Goal: Information Seeking & Learning: Learn about a topic

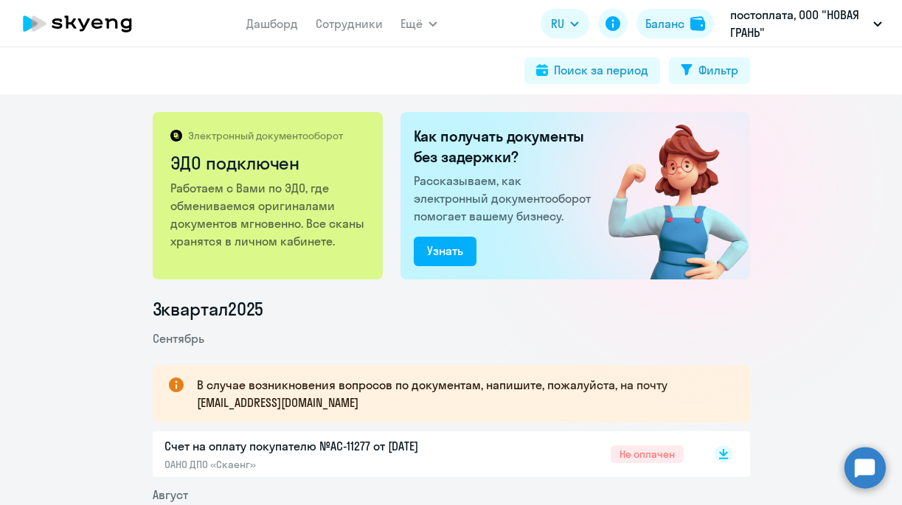
click at [882, 466] on circle at bounding box center [865, 467] width 41 height 41
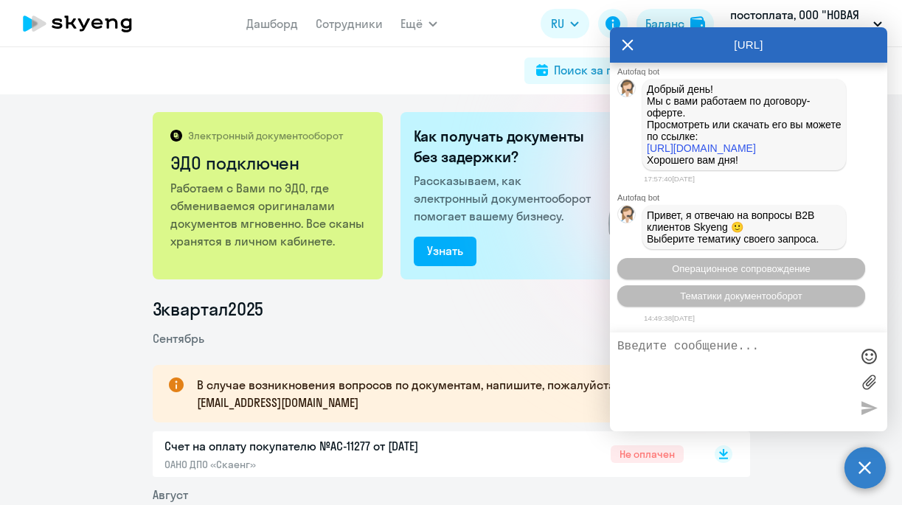
scroll to position [3069, 0]
click at [475, 70] on div "Поиск за период Фильтр" at bounding box center [452, 71] width 598 height 27
click at [285, 24] on link "Дашборд" at bounding box center [272, 23] width 52 height 15
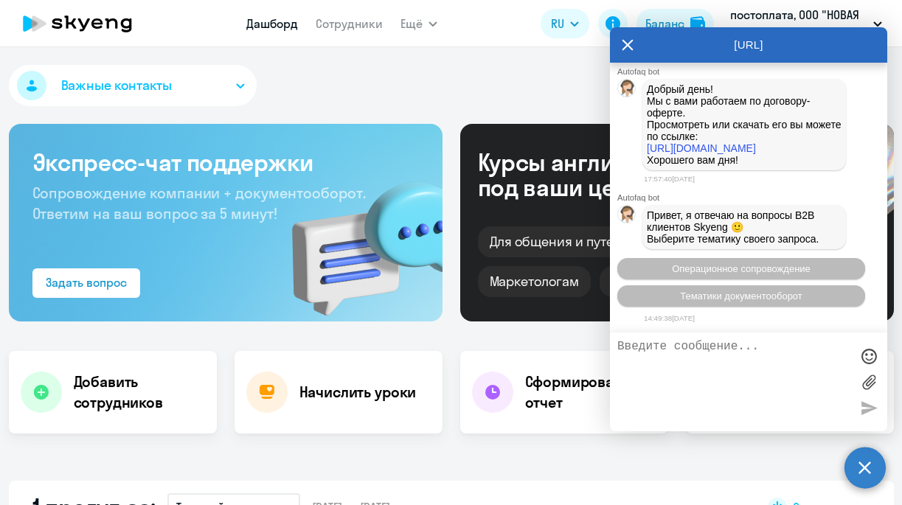
select select "30"
click at [195, 75] on button "Важные контакты" at bounding box center [133, 85] width 248 height 41
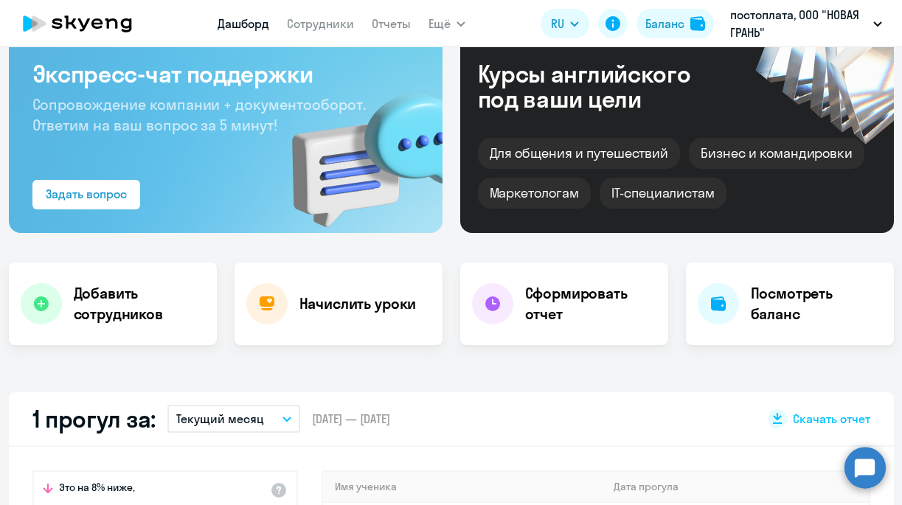
scroll to position [120, 0]
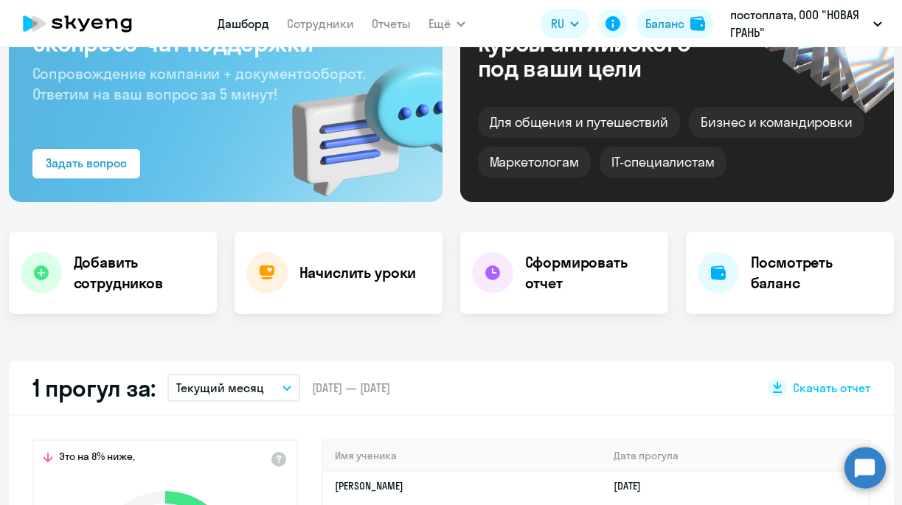
select select "30"
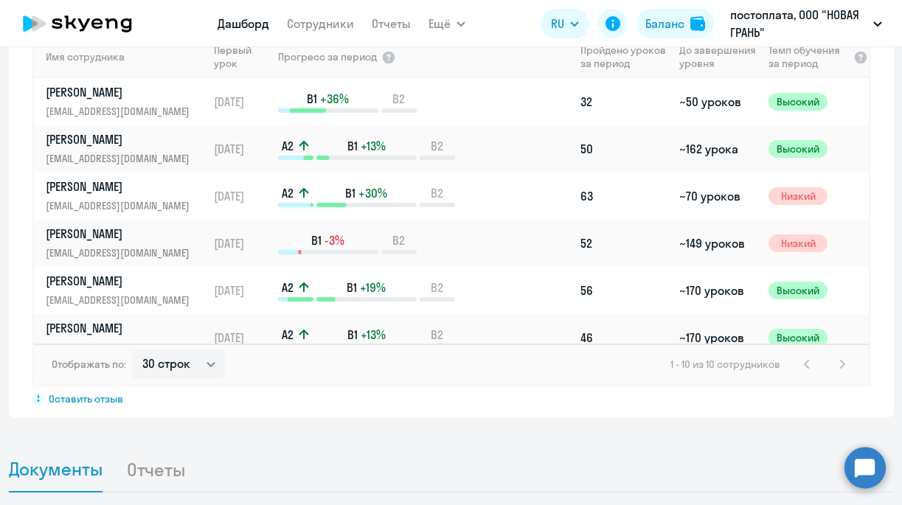
scroll to position [1074, 0]
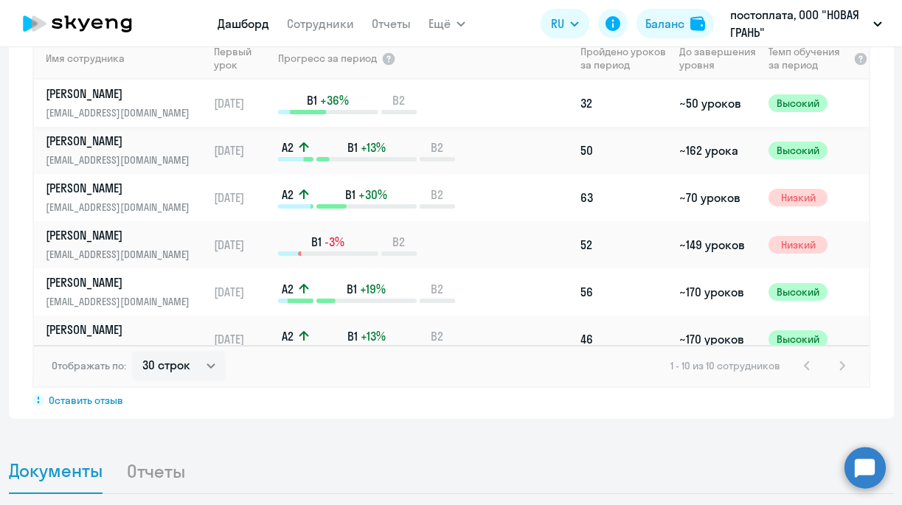
click at [136, 108] on p "[EMAIL_ADDRESS][DOMAIN_NAME]" at bounding box center [122, 113] width 152 height 16
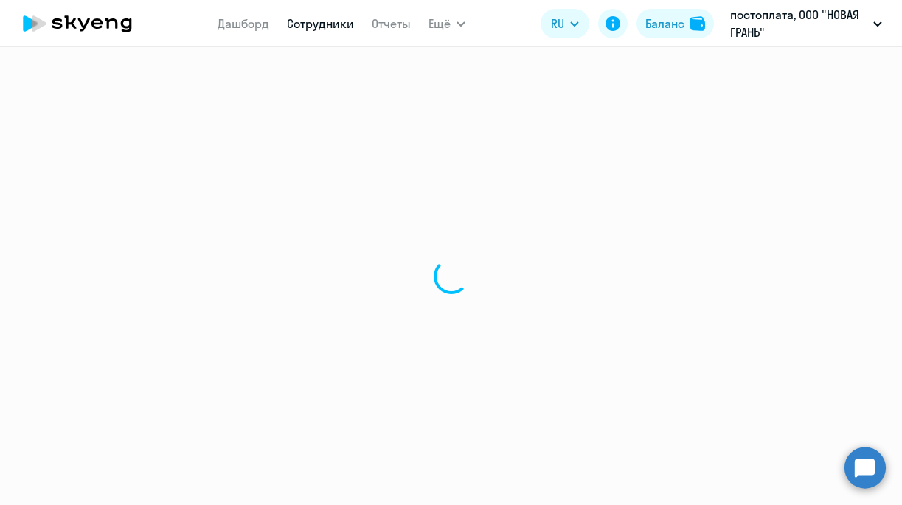
select select "english"
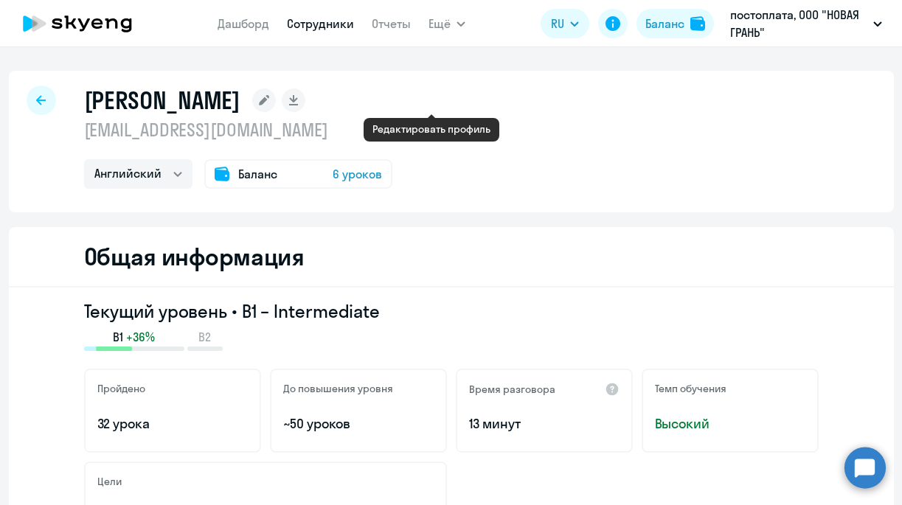
click at [276, 98] on rect at bounding box center [264, 101] width 24 height 24
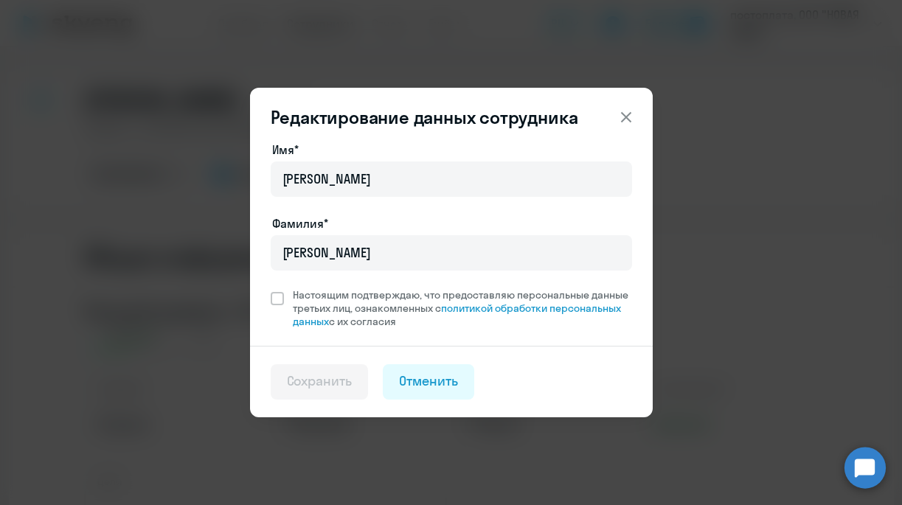
click at [627, 120] on icon at bounding box center [626, 117] width 18 height 18
